Goal: Information Seeking & Learning: Check status

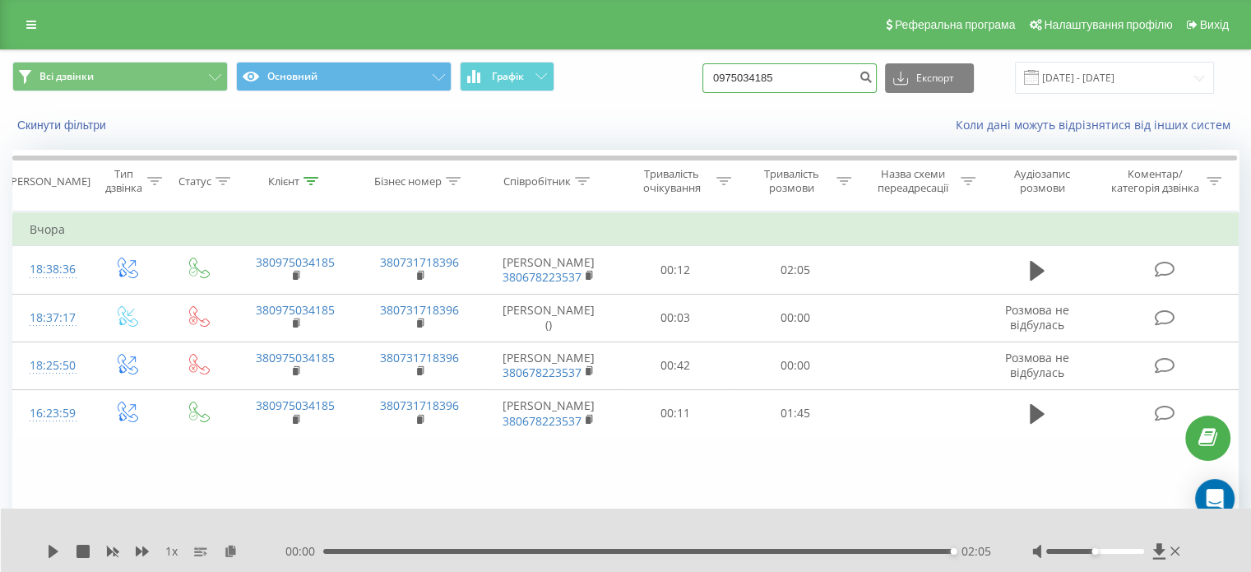
drag, startPoint x: 777, startPoint y: 77, endPoint x: 834, endPoint y: 73, distance: 57.7
click at [836, 75] on input "0975034185" at bounding box center [790, 78] width 174 height 30
drag, startPoint x: 830, startPoint y: 72, endPoint x: 726, endPoint y: 68, distance: 103.7
click at [726, 68] on input "0975034185" at bounding box center [790, 78] width 174 height 30
paste input "50949012"
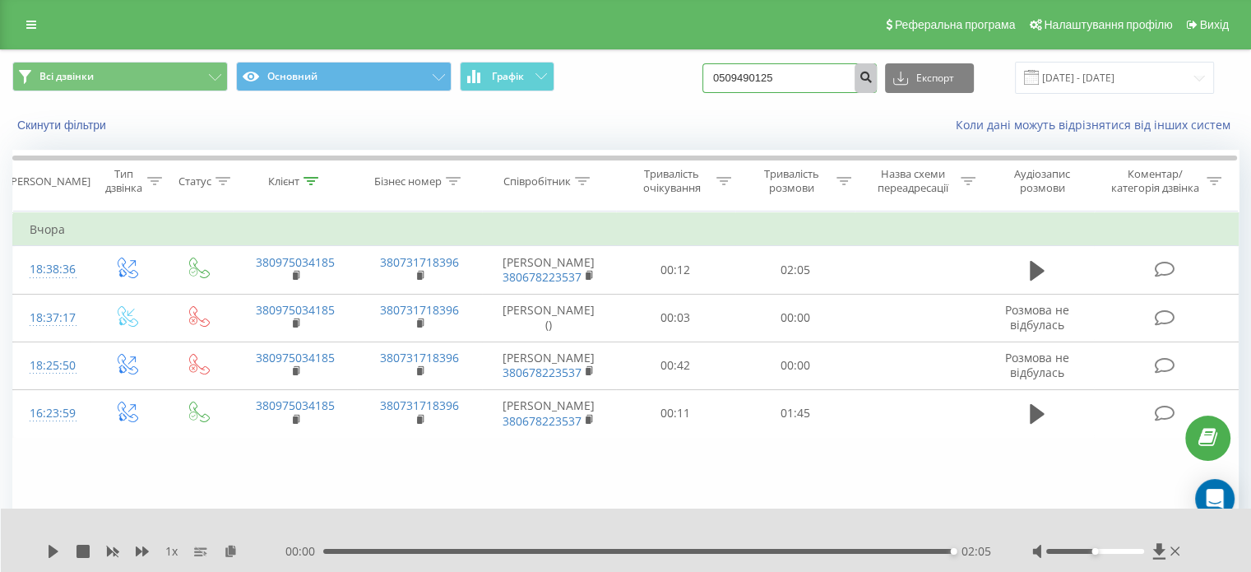
type input "0509490125"
click at [873, 80] on icon "submit" at bounding box center [866, 75] width 14 height 10
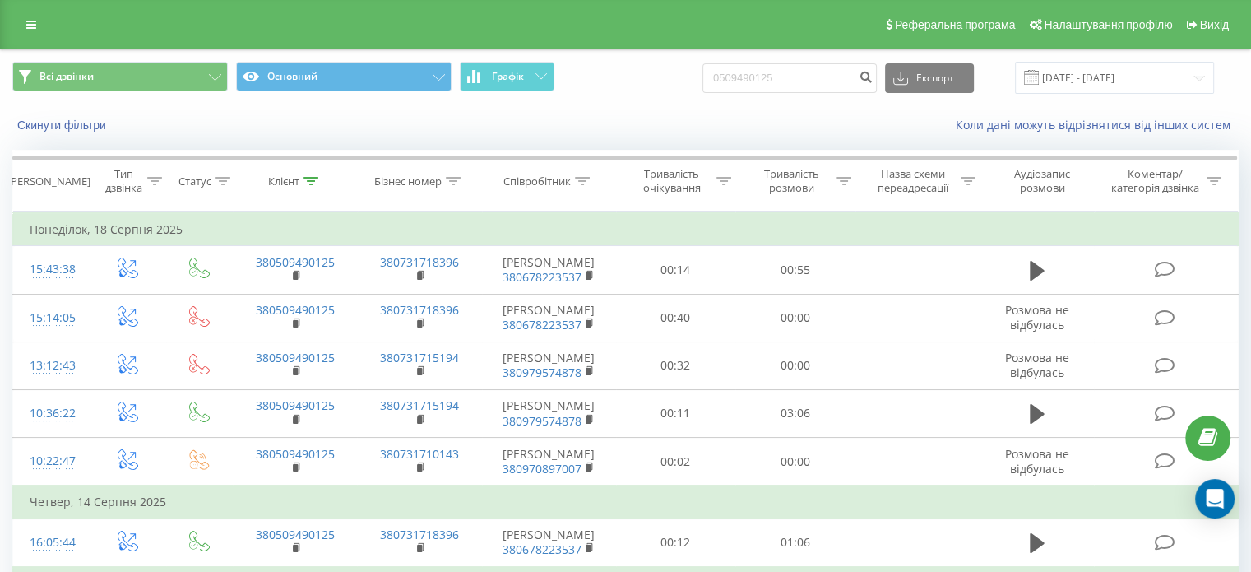
drag, startPoint x: 771, startPoint y: 75, endPoint x: 703, endPoint y: 86, distance: 68.4
click at [703, 86] on div "Всі дзвінки Основний Графік 0509490125 Експорт .csv .xls .xlsx 20.05.2025 - 20.…" at bounding box center [625, 78] width 1227 height 32
drag, startPoint x: 813, startPoint y: 76, endPoint x: 730, endPoint y: 76, distance: 83.1
click at [730, 76] on input "0509490125" at bounding box center [790, 78] width 174 height 30
paste input "680142756"
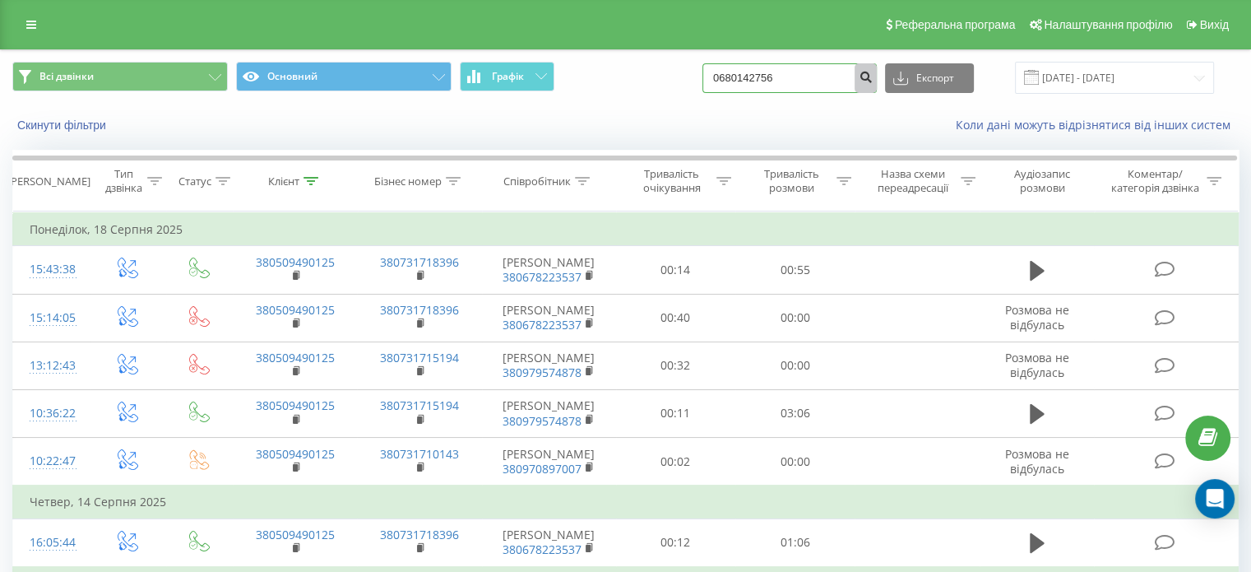
type input "0680142756"
click at [873, 77] on icon "submit" at bounding box center [866, 75] width 14 height 10
